Goal: Task Accomplishment & Management: Use online tool/utility

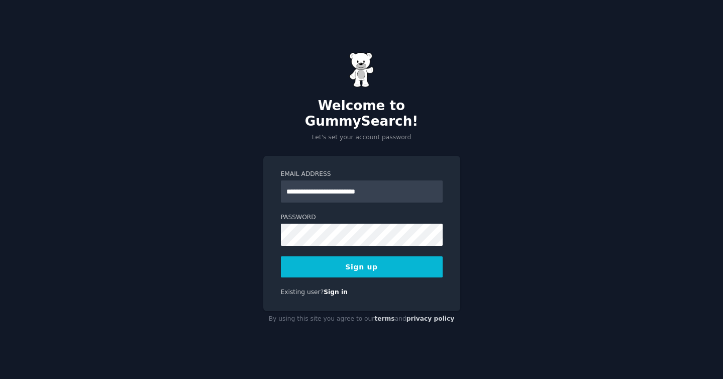
type input "**********"
click at [0, 379] on com-1password-button at bounding box center [0, 379] width 0 height 0
click at [359, 264] on button "Sign up" at bounding box center [362, 266] width 162 height 21
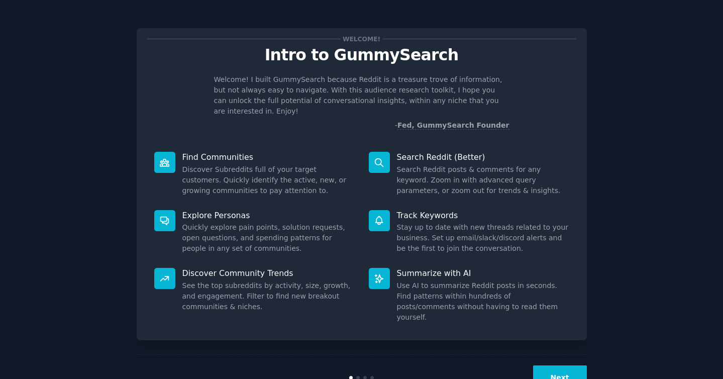
scroll to position [14, 0]
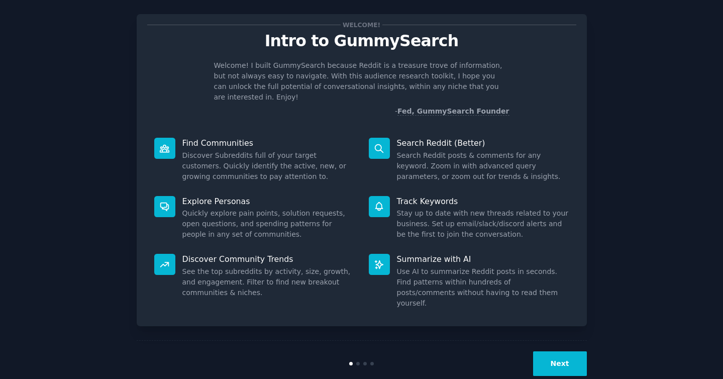
click at [551, 351] on button "Next" at bounding box center [560, 363] width 54 height 25
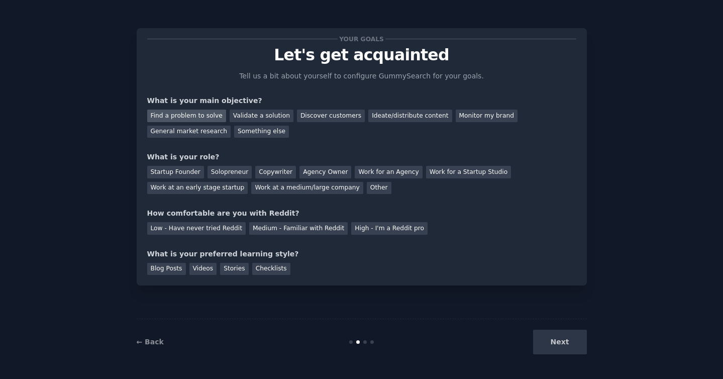
click at [217, 117] on div "Find a problem to solve" at bounding box center [186, 116] width 79 height 13
click at [324, 113] on div "Discover customers" at bounding box center [331, 116] width 68 height 13
click at [224, 173] on div "Solopreneur" at bounding box center [230, 172] width 44 height 13
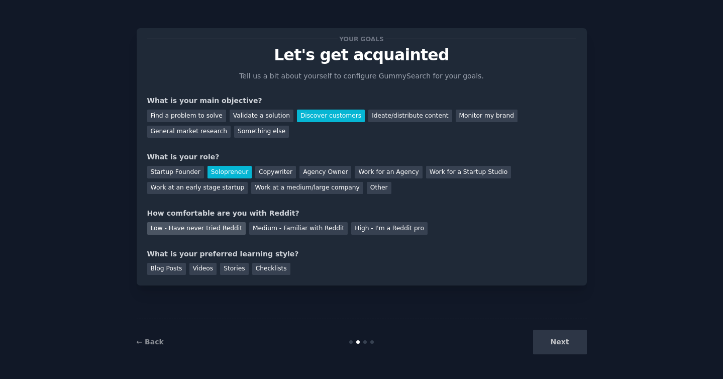
click at [218, 227] on div "Low - Have never tried Reddit" at bounding box center [196, 228] width 99 height 13
click at [270, 269] on div "Checklists" at bounding box center [271, 269] width 38 height 13
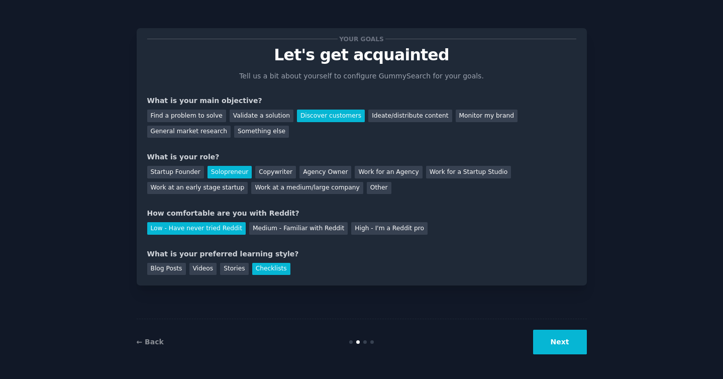
click at [554, 341] on button "Next" at bounding box center [560, 342] width 54 height 25
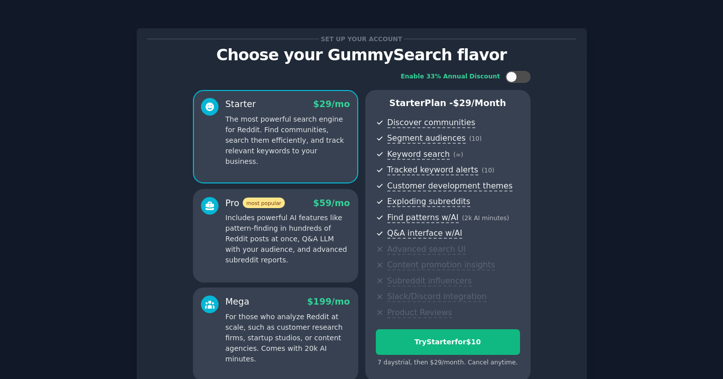
scroll to position [98, 0]
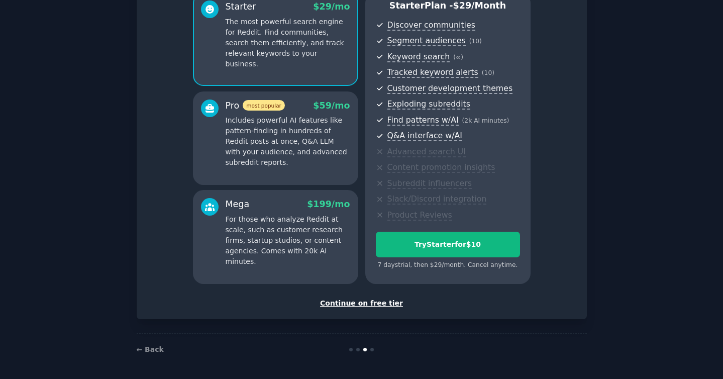
click at [370, 304] on div "Continue on free tier" at bounding box center [361, 303] width 429 height 11
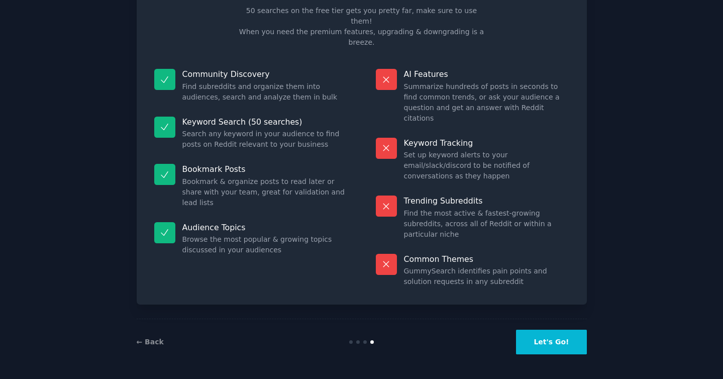
scroll to position [13, 0]
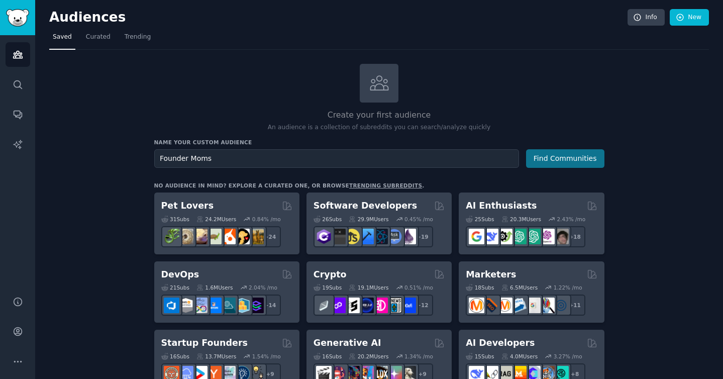
type input "Founder Moms"
click at [557, 157] on button "Find Communities" at bounding box center [565, 158] width 78 height 19
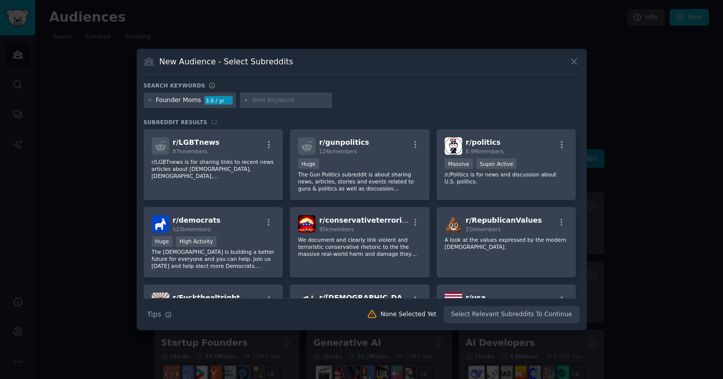
click at [274, 97] on input "text" at bounding box center [290, 100] width 76 height 9
type input "Solopreneur"
click at [243, 101] on icon at bounding box center [246, 101] width 6 height 6
click at [284, 98] on input "Solopreneur" at bounding box center [290, 100] width 76 height 9
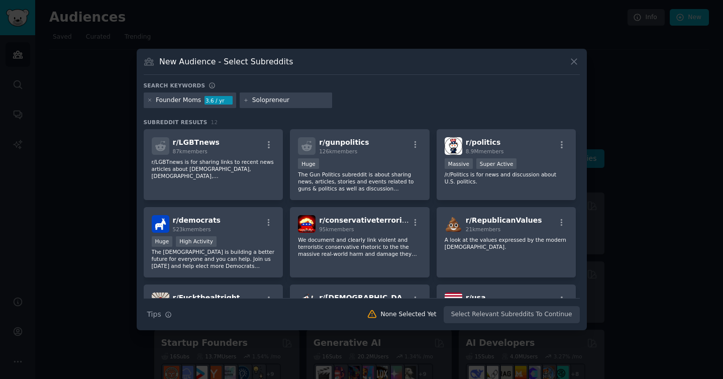
click at [314, 102] on input "Solopreneur" at bounding box center [290, 100] width 76 height 9
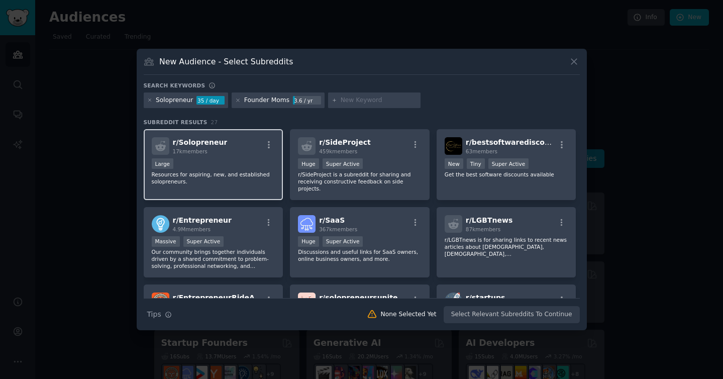
click at [247, 175] on p "Resources for aspiring, new, and established solopreneurs." at bounding box center [214, 178] width 124 height 14
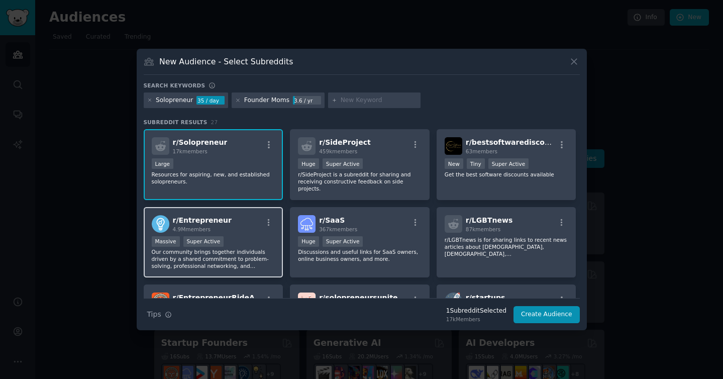
click at [253, 236] on div "Massive Super Active" at bounding box center [214, 242] width 124 height 13
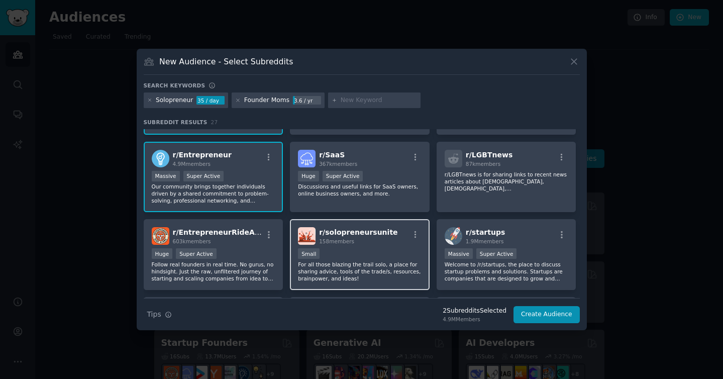
scroll to position [155, 0]
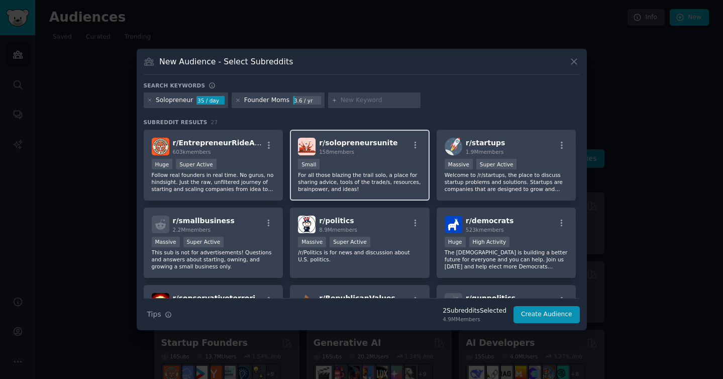
click at [395, 181] on p "For all those blazing the trail solo, a place for sharing advice, tools of the …" at bounding box center [360, 181] width 124 height 21
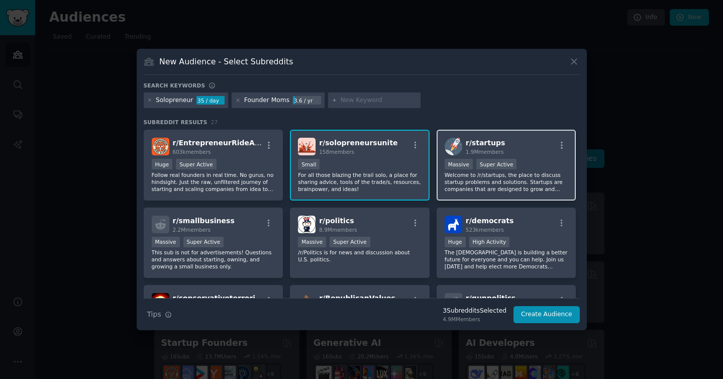
click at [473, 181] on p "Welcome to /r/startups, the place to discuss startup problems and solutions. St…" at bounding box center [507, 181] width 124 height 21
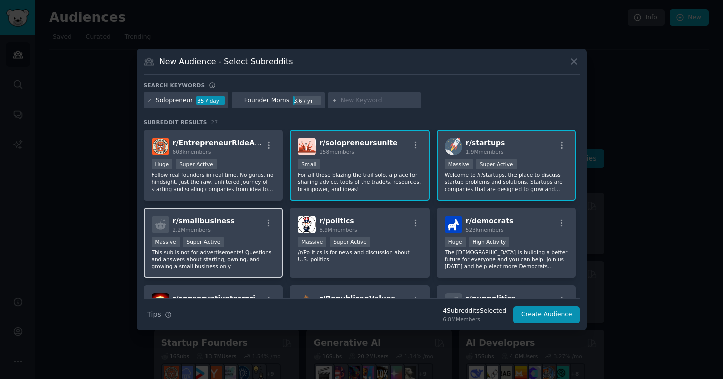
click at [257, 249] on p "This sub is not for advertisements! Questions and answers about starting, ownin…" at bounding box center [214, 259] width 124 height 21
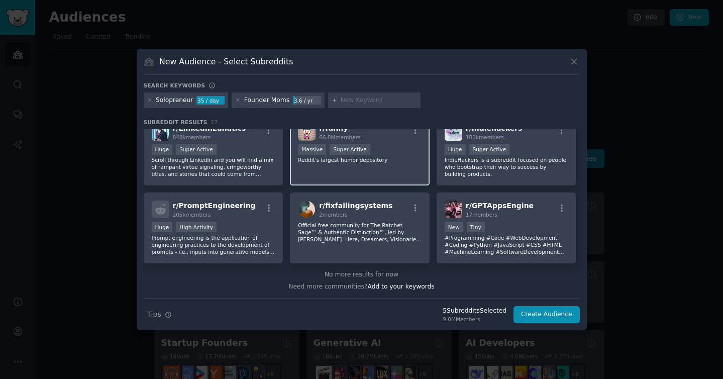
scroll to position [0, 0]
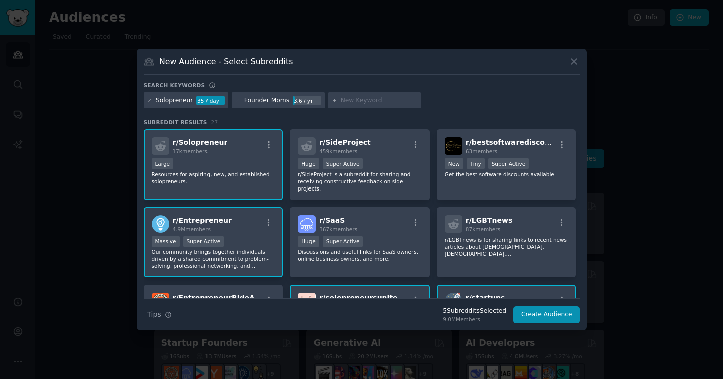
click at [344, 97] on input "text" at bounding box center [379, 100] width 76 height 9
type input "e"
type input "ambitious mom"
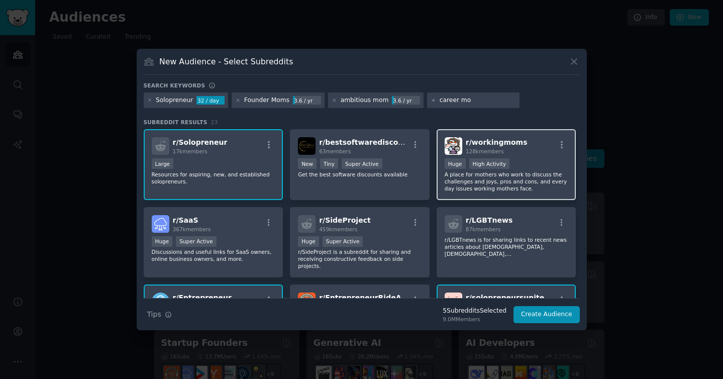
type input "career mom"
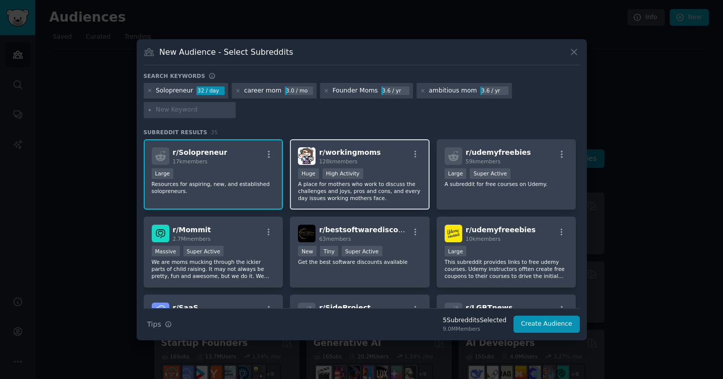
click at [347, 193] on p "A place for mothers who work to discuss the challenges and joys, pros and cons,…" at bounding box center [360, 190] width 124 height 21
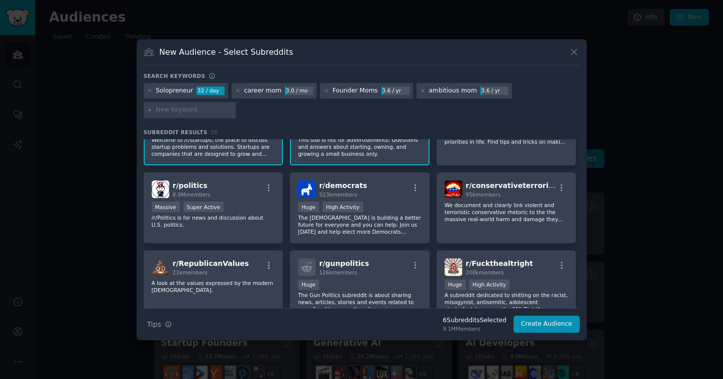
scroll to position [215, 0]
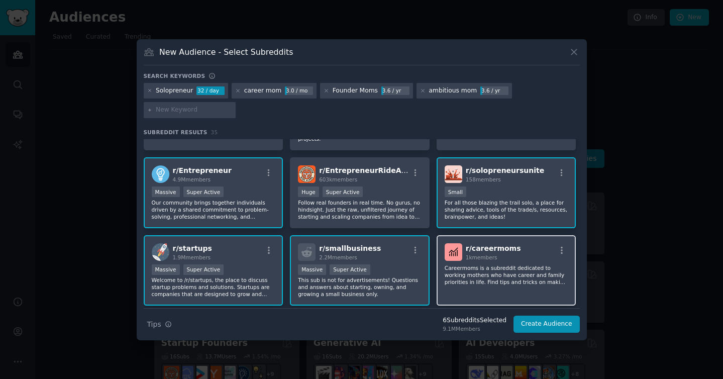
click at [525, 283] on p "Careermoms is a subreddit dedicated to working mothers who have career and fami…" at bounding box center [507, 274] width 124 height 21
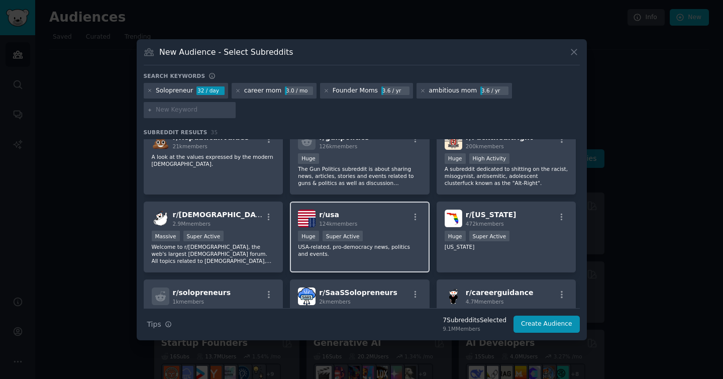
scroll to position [587, 0]
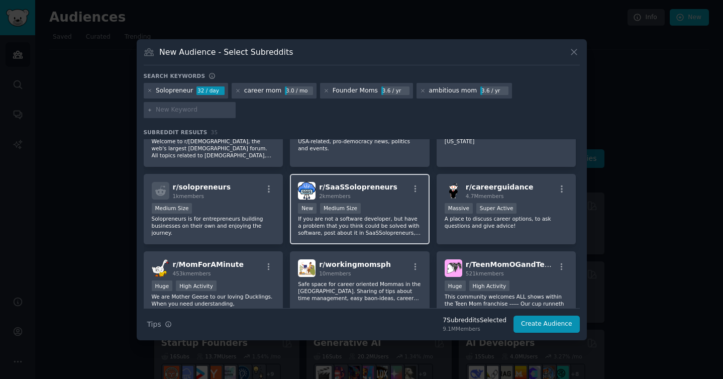
click at [387, 226] on p "If you are not a software developer, but have a problem that you think could be…" at bounding box center [360, 225] width 124 height 21
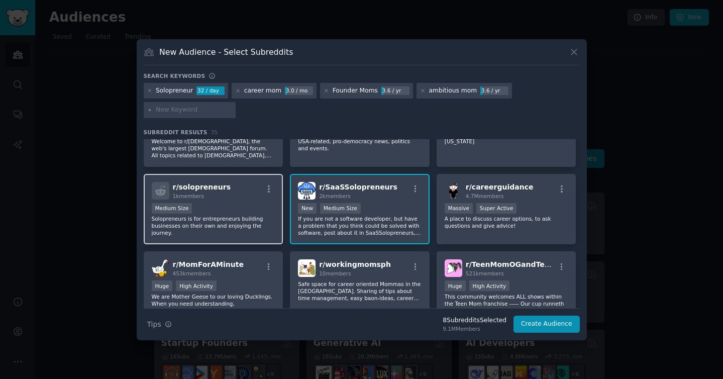
click at [216, 233] on p "Solopreneurs is for entrepreneurs building businesses on their own and enjoying…" at bounding box center [214, 225] width 124 height 21
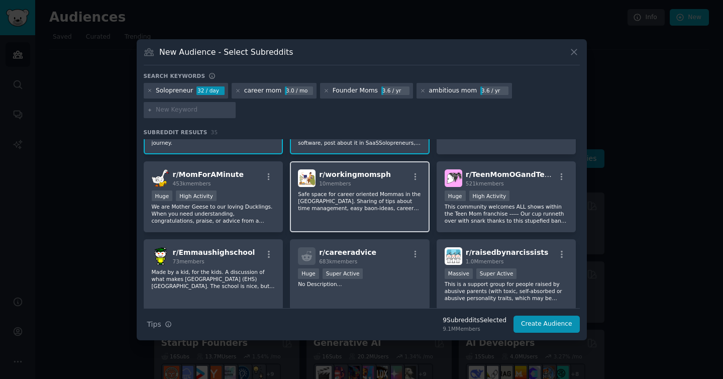
scroll to position [715, 0]
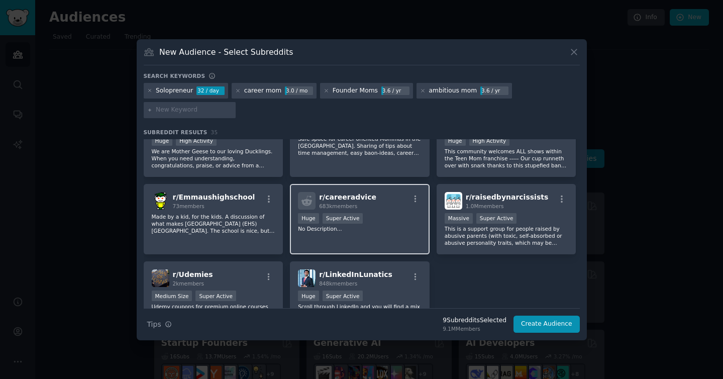
click at [351, 245] on div "r/ careeradvice 683k members Huge Super Active No Description..." at bounding box center [360, 219] width 140 height 71
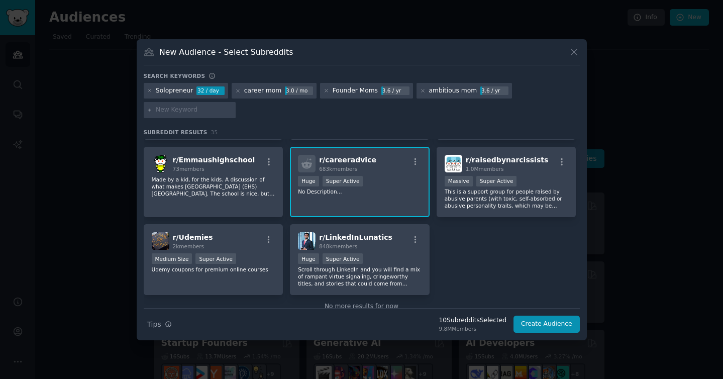
scroll to position [791, 0]
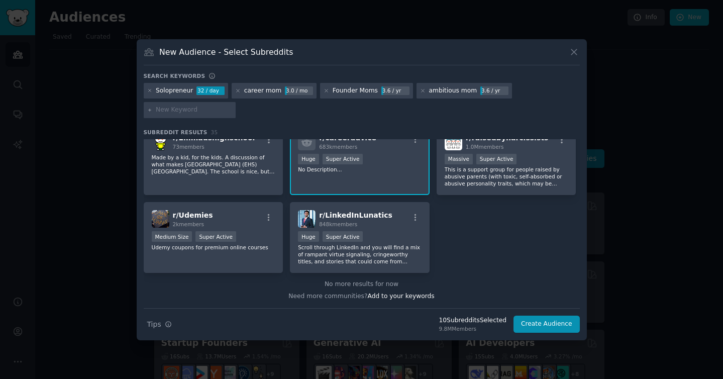
click at [174, 112] on input "text" at bounding box center [194, 110] width 76 height 9
type input "executive"
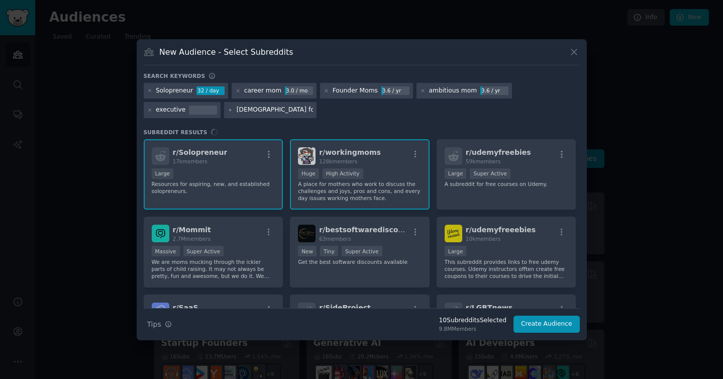
type input "[DEMOGRAPHIC_DATA] founder"
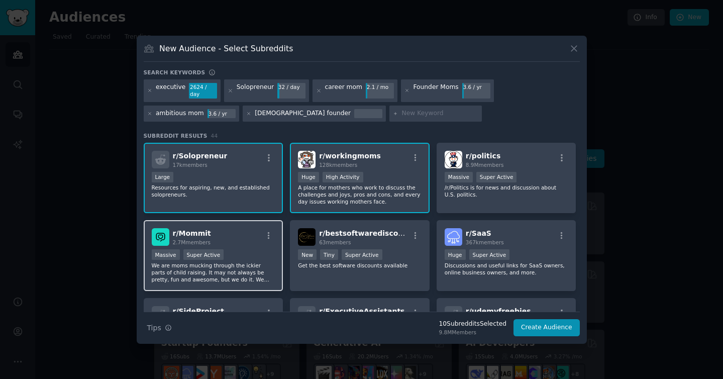
click at [261, 270] on p "We are moms mucking through the ickier parts of child raising. It may not alway…" at bounding box center [214, 272] width 124 height 21
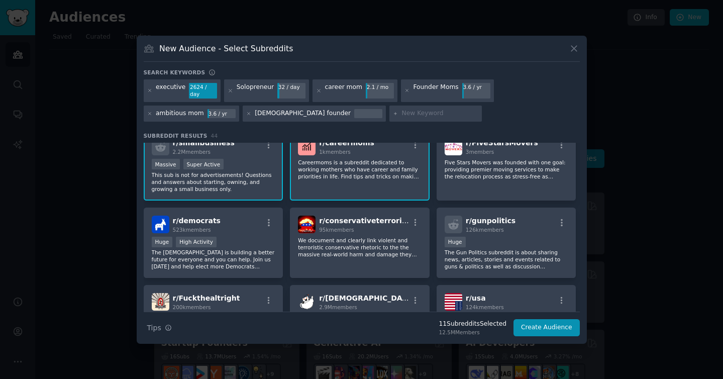
scroll to position [262, 0]
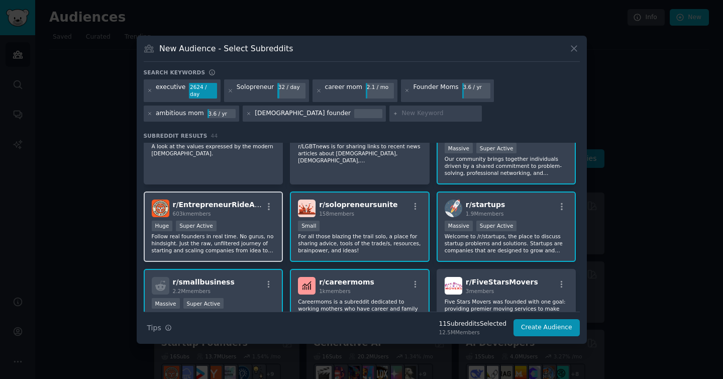
click at [257, 238] on p "Follow real founders in real time. No gurus, no hindsight. Just the raw, unfilt…" at bounding box center [214, 243] width 124 height 21
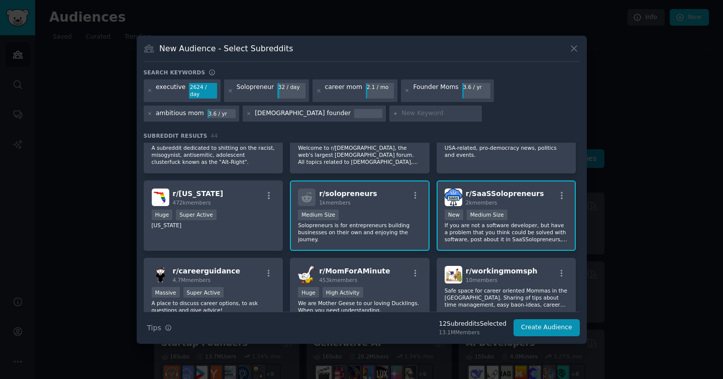
scroll to position [680, 0]
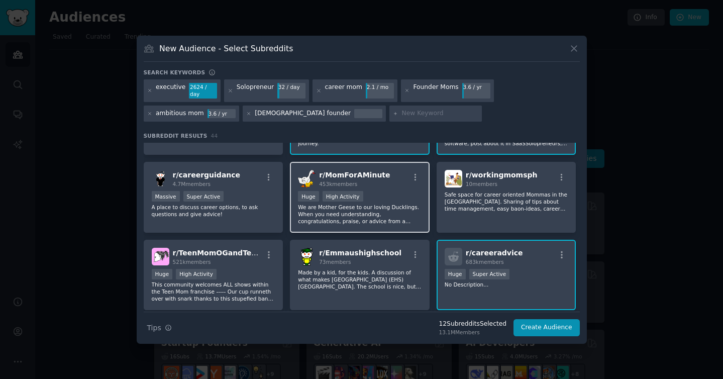
click at [386, 207] on p "We are Mother Geese to our loving Ducklings. When you need understanding, congr…" at bounding box center [360, 214] width 124 height 21
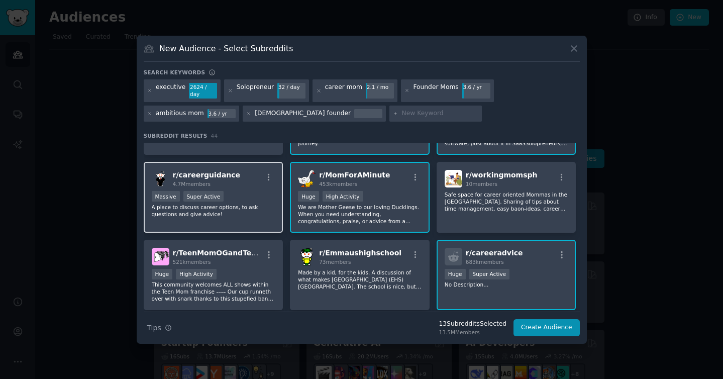
click at [245, 222] on div "r/ careerguidance 4.7M members Massive Super Active A place to discuss career o…" at bounding box center [214, 197] width 140 height 71
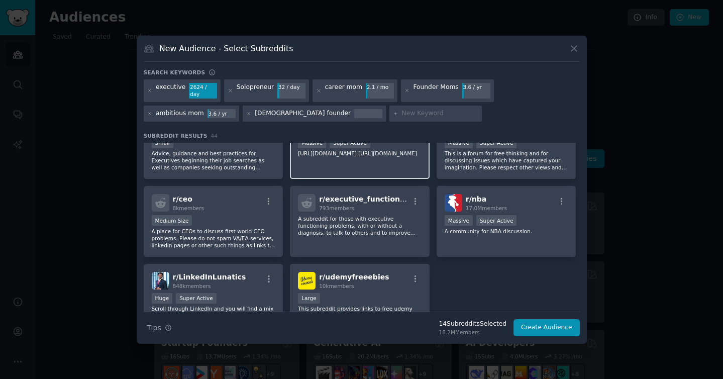
scroll to position [975, 0]
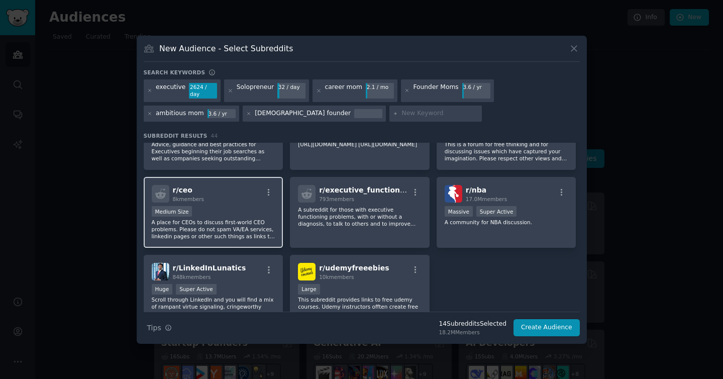
click at [232, 221] on p "A place for CEOs to discuss first-world CEO problems. Please do not spam VA/EA …" at bounding box center [214, 229] width 124 height 21
click at [402, 114] on input "text" at bounding box center [440, 113] width 76 height 9
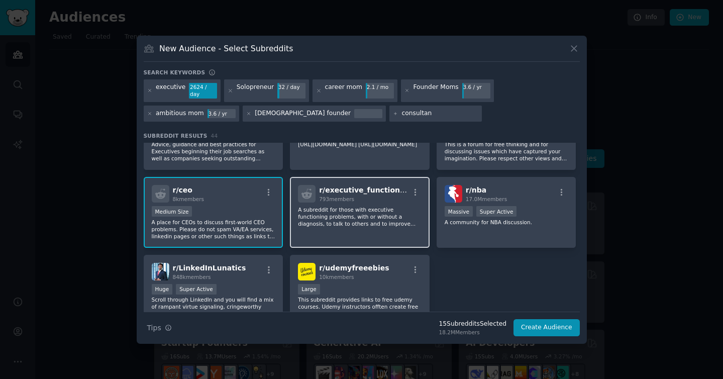
type input "consultant"
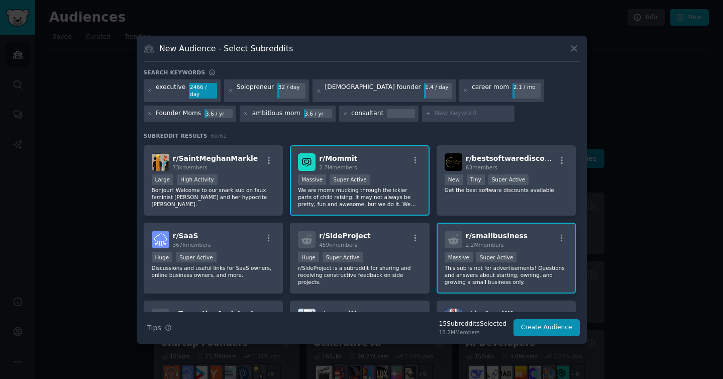
scroll to position [154, 0]
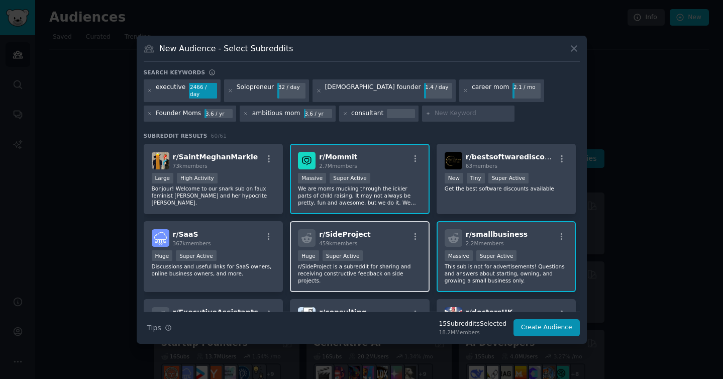
click at [315, 279] on p "r/SideProject is a subreddit for sharing and receiving constructive feedback on…" at bounding box center [360, 273] width 124 height 21
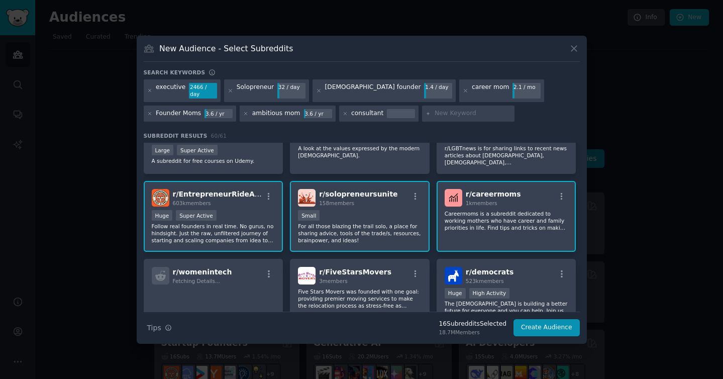
scroll to position [475, 0]
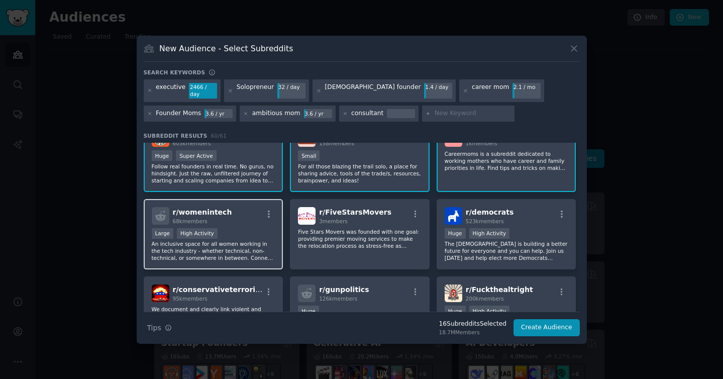
click at [236, 250] on p "An inclusive space for all women working in the tech industry - whether technic…" at bounding box center [214, 250] width 124 height 21
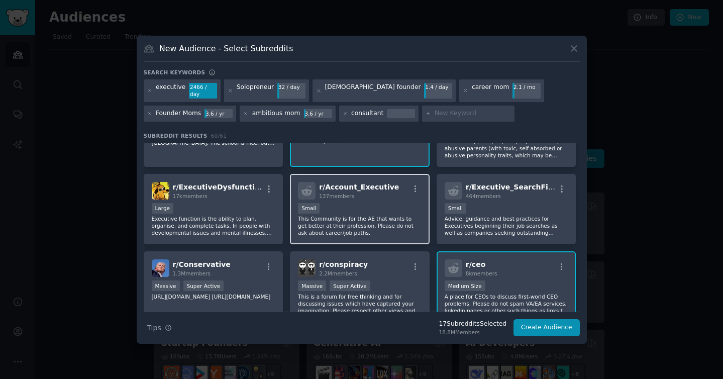
scroll to position [955, 0]
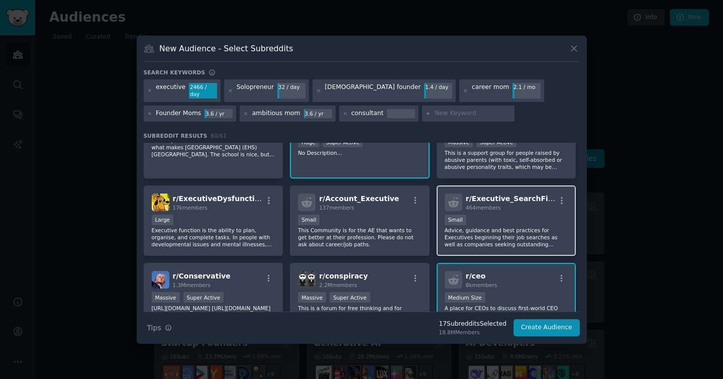
click at [464, 243] on p "Advice, guidance and best practices for Executives beginning their job searches…" at bounding box center [507, 237] width 124 height 21
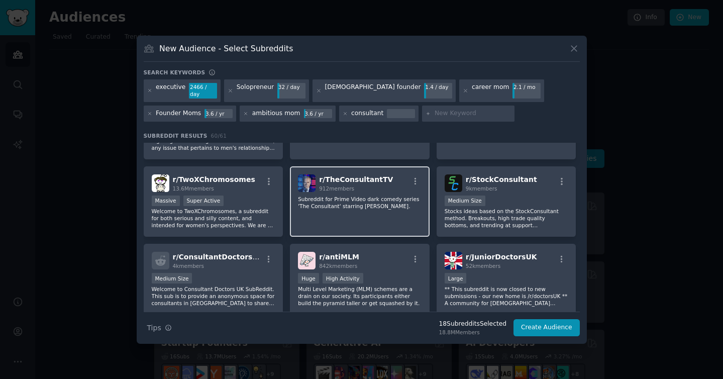
scroll to position [1400, 0]
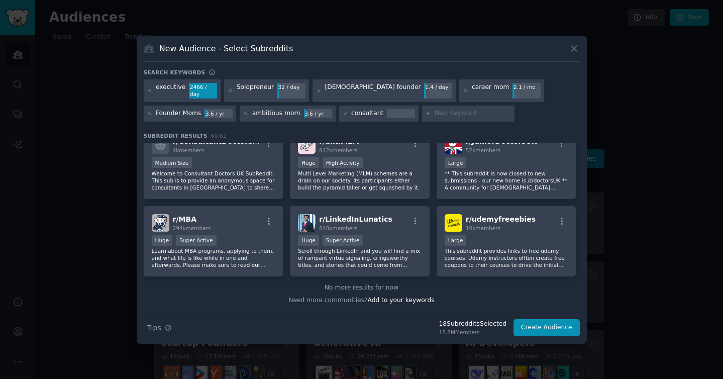
click at [444, 113] on input "text" at bounding box center [473, 113] width 76 height 9
type input "fire"
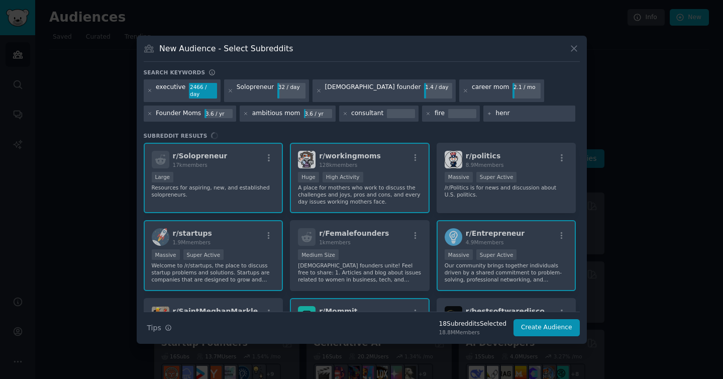
type input "[PERSON_NAME]"
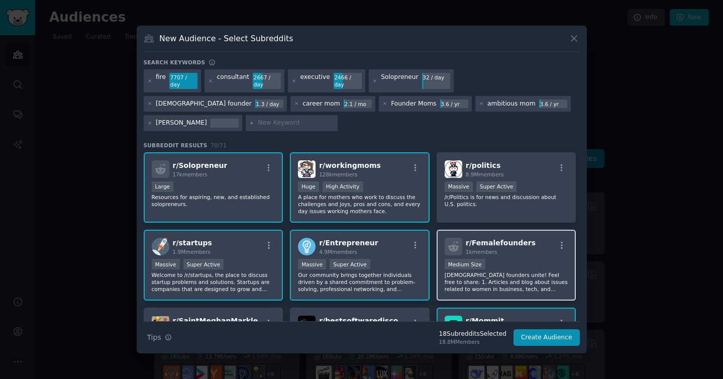
click at [517, 259] on div "Medium Size" at bounding box center [507, 265] width 124 height 13
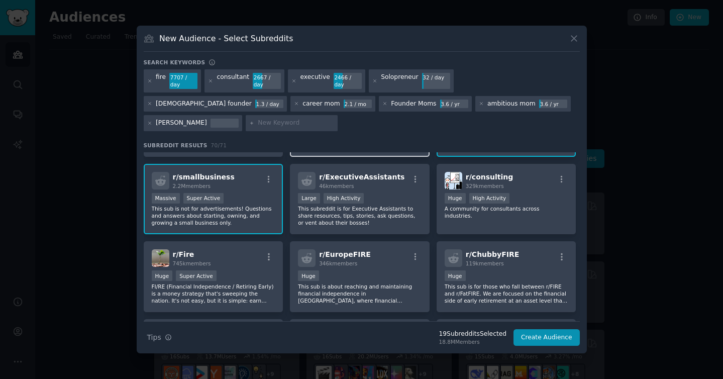
scroll to position [330, 0]
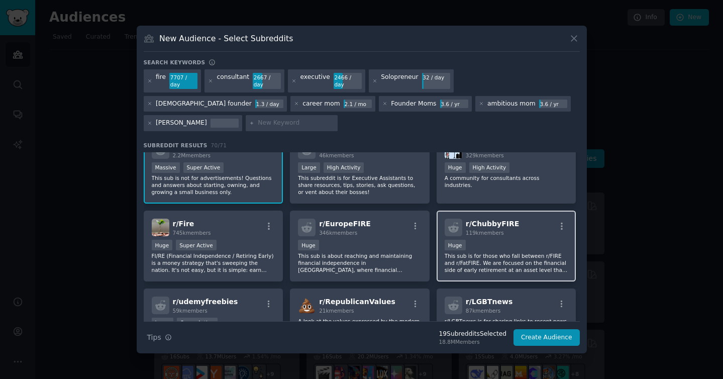
click at [491, 252] on p "This sub is for those who fall between r/FIRE and r/FatFIRE. We are focused on …" at bounding box center [507, 262] width 124 height 21
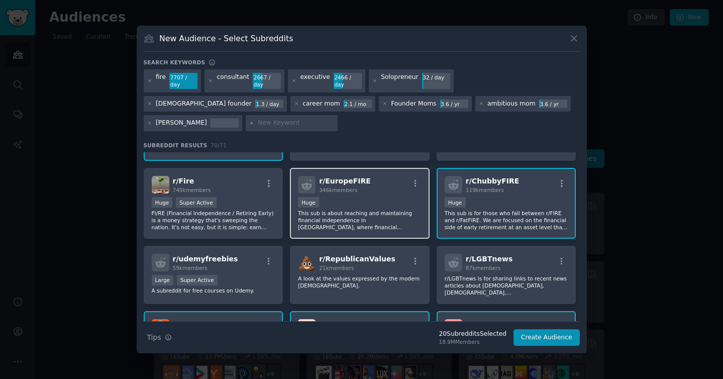
scroll to position [374, 0]
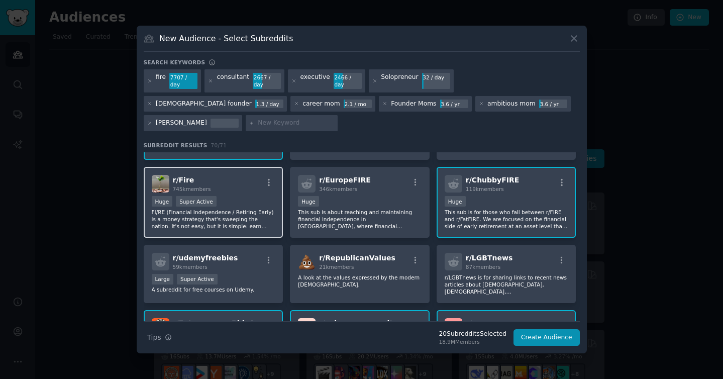
click at [234, 198] on div "Huge Super Active" at bounding box center [214, 202] width 124 height 13
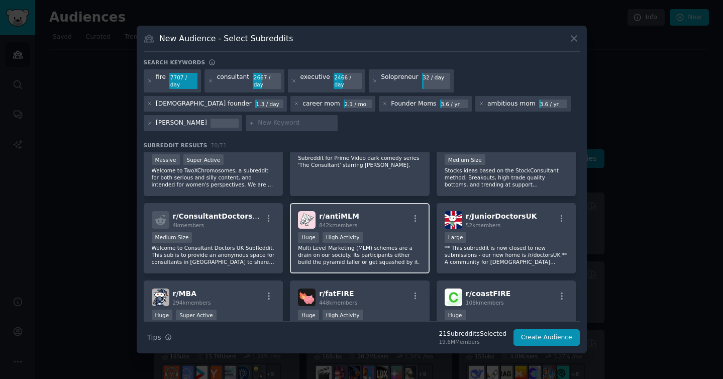
scroll to position [1458, 0]
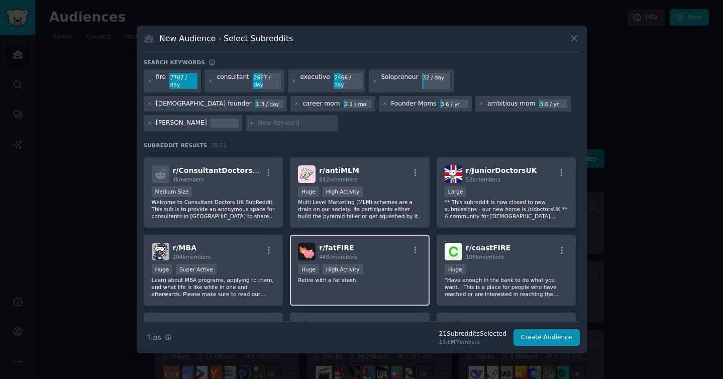
click at [386, 248] on div "r/ fatFIRE 448k members" at bounding box center [360, 252] width 124 height 18
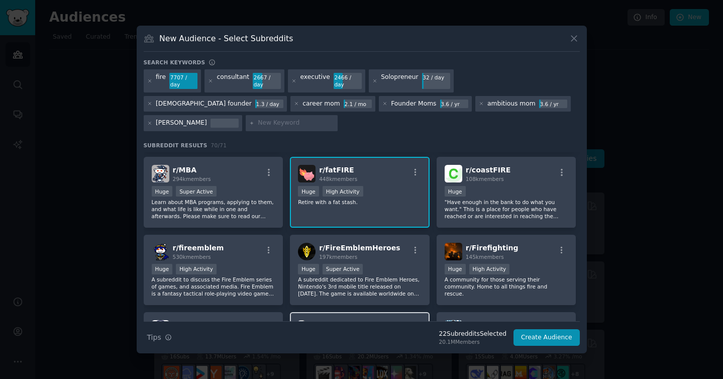
scroll to position [1534, 0]
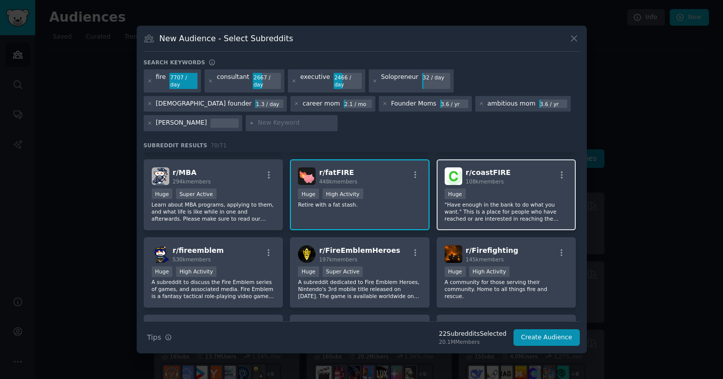
click at [512, 189] on div "100,000 - 1,000,000 members Huge" at bounding box center [507, 195] width 124 height 13
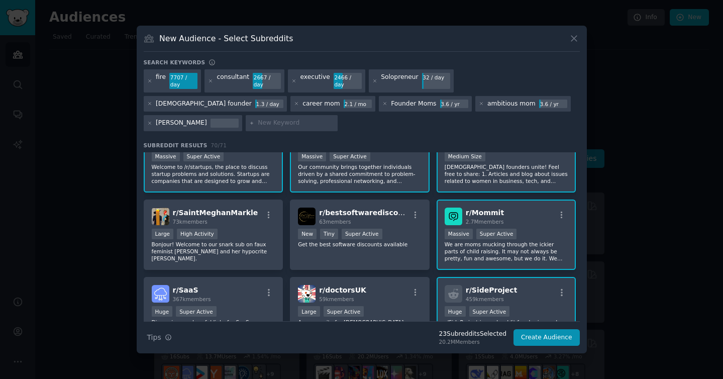
scroll to position [0, 0]
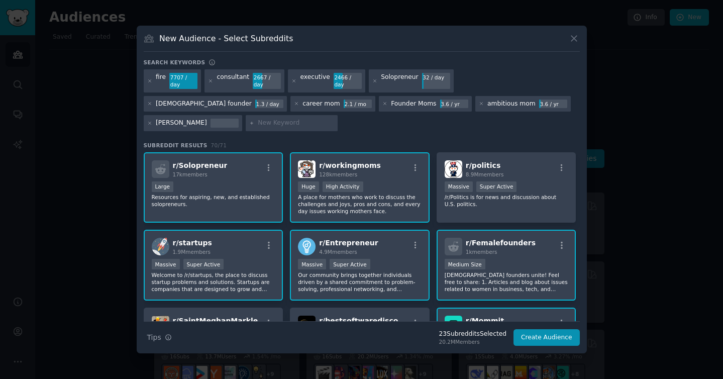
click at [338, 115] on div at bounding box center [292, 123] width 93 height 16
click at [334, 119] on input "text" at bounding box center [296, 123] width 76 height 9
type input "leadership"
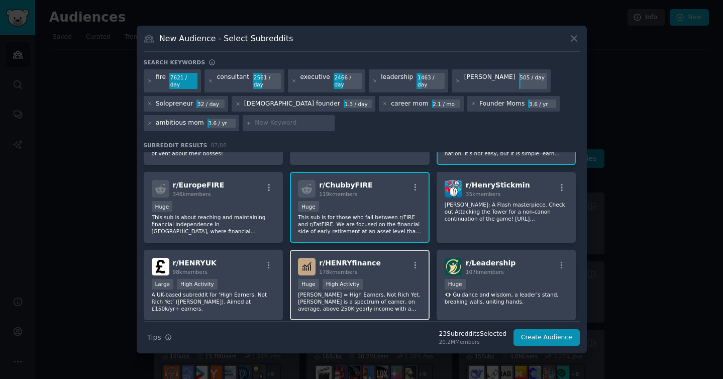
scroll to position [536, 0]
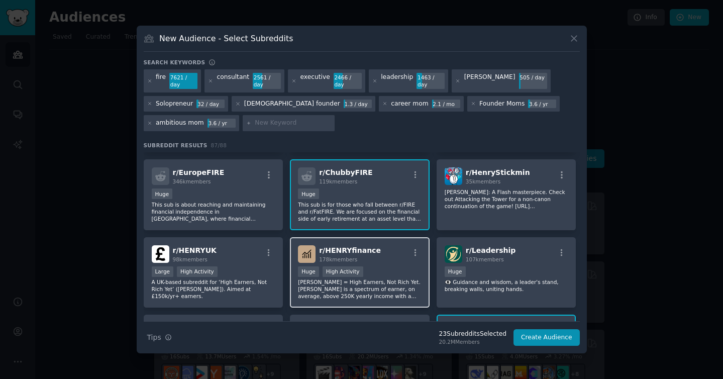
click at [395, 289] on p "[PERSON_NAME] = High Earners, Not Rich Yet. [PERSON_NAME] is a spectrum of earn…" at bounding box center [360, 289] width 124 height 21
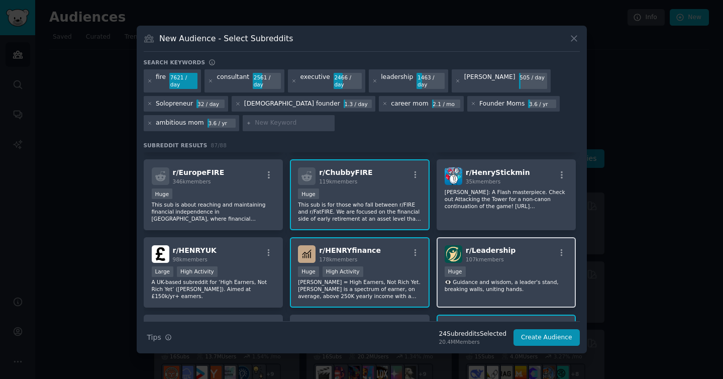
click at [541, 280] on p "👁️‍🗨️ Guidance and wisdom, a leader's stand, breaking walls, uniting hands." at bounding box center [507, 286] width 124 height 14
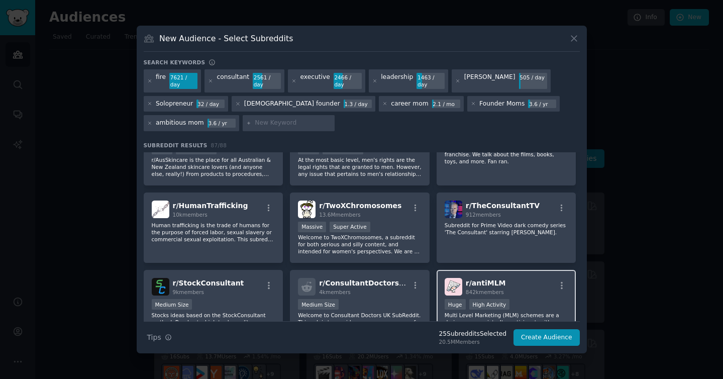
scroll to position [1575, 0]
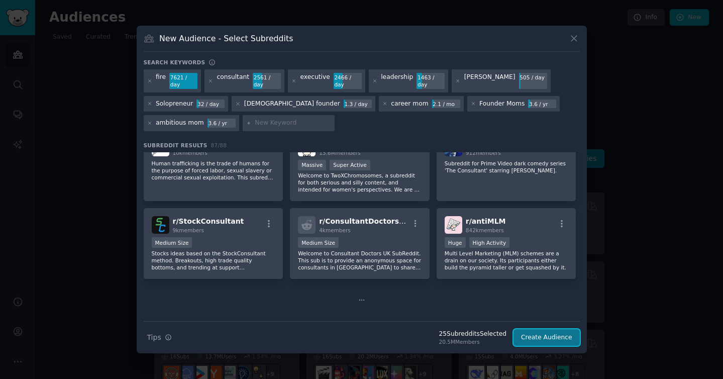
click at [554, 336] on button "Create Audience" at bounding box center [547, 337] width 66 height 17
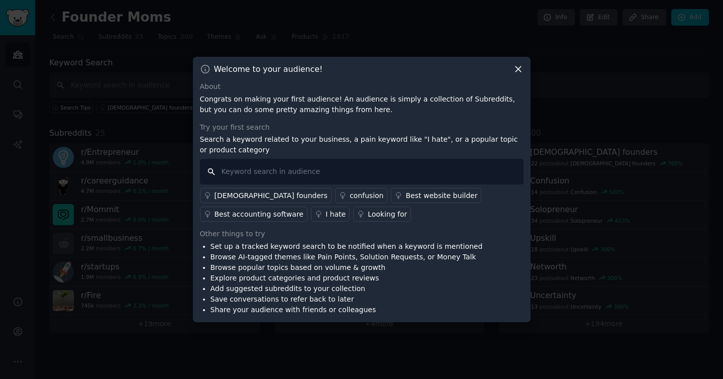
click at [251, 181] on input "text" at bounding box center [362, 172] width 324 height 26
type input "lonely"
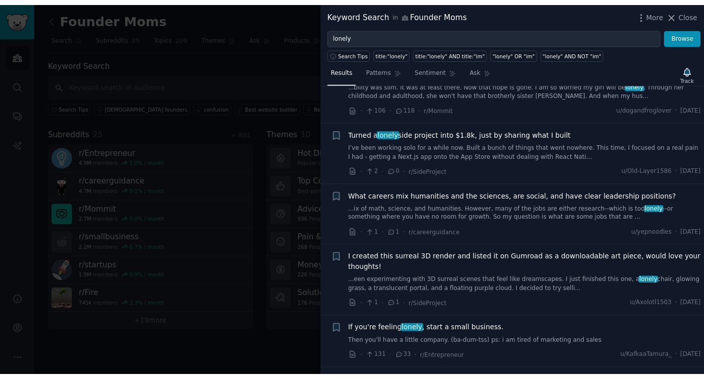
scroll to position [1695, 0]
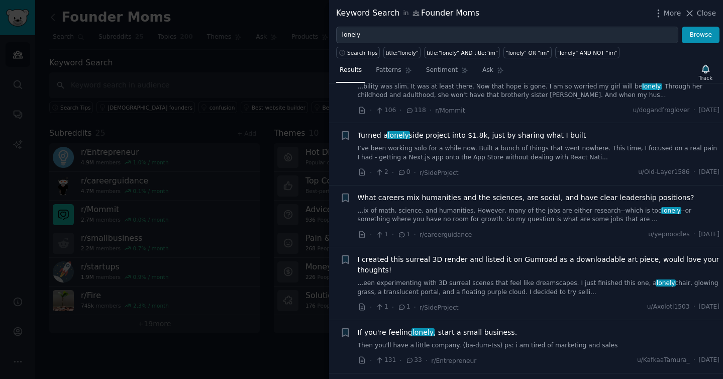
drag, startPoint x: 712, startPoint y: 15, endPoint x: 702, endPoint y: 15, distance: 10.1
click at [712, 15] on span "Close" at bounding box center [706, 13] width 19 height 11
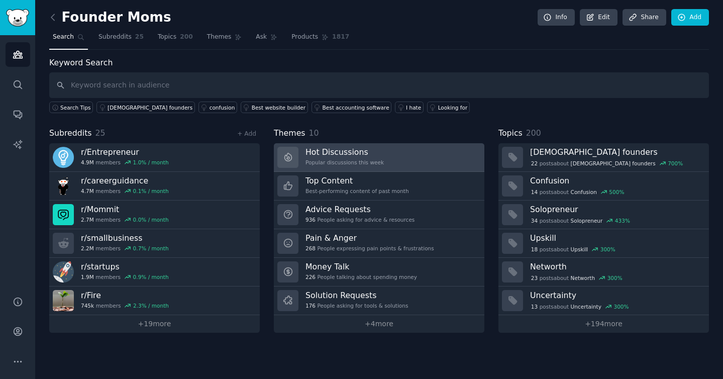
click at [394, 161] on link "Hot Discussions Popular discussions this week" at bounding box center [379, 157] width 211 height 29
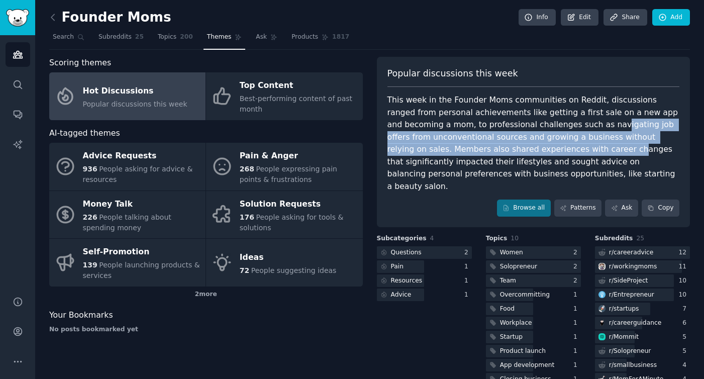
drag, startPoint x: 552, startPoint y: 120, endPoint x: 563, endPoint y: 152, distance: 33.5
click at [563, 152] on div "This week in the Founder Moms communities on Reddit, discussions ranged from pe…" at bounding box center [534, 143] width 293 height 99
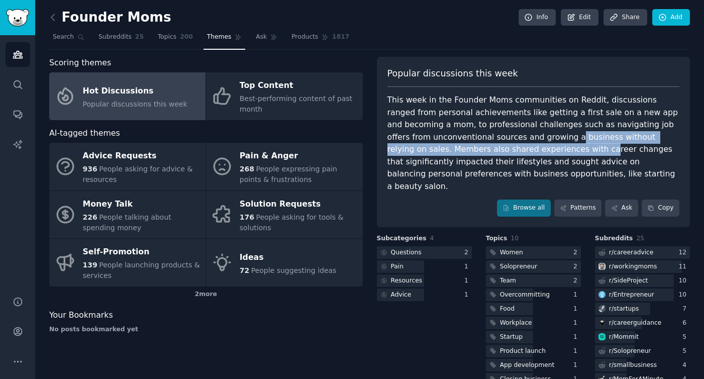
drag, startPoint x: 524, startPoint y: 136, endPoint x: 536, endPoint y: 151, distance: 19.0
click at [536, 151] on div "This week in the Founder Moms communities on Reddit, discussions ranged from pe…" at bounding box center [534, 143] width 293 height 99
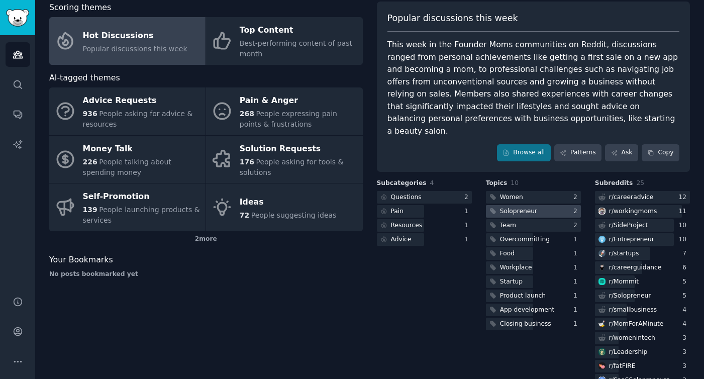
scroll to position [57, 0]
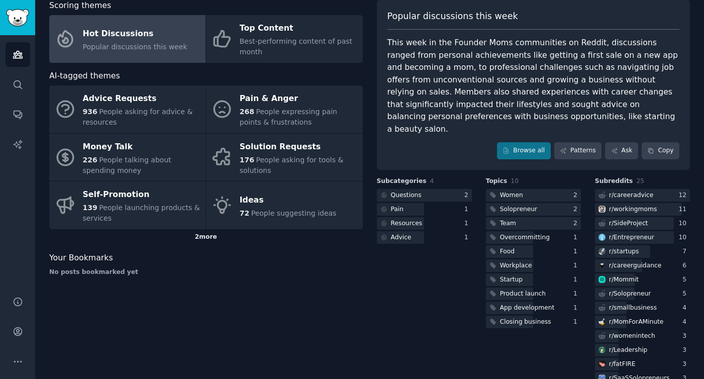
click at [208, 236] on div "2 more" at bounding box center [206, 237] width 314 height 16
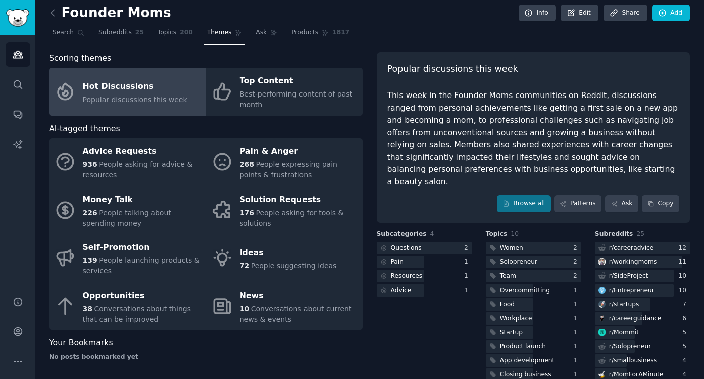
scroll to position [0, 0]
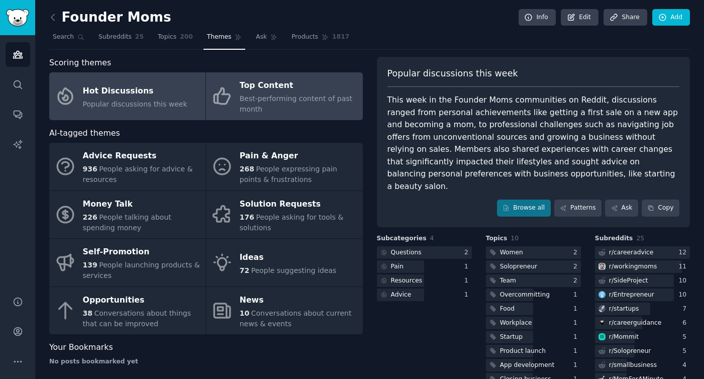
click at [334, 105] on div "Best-performing content of past month" at bounding box center [299, 104] width 118 height 21
